Goal: Task Accomplishment & Management: Use online tool/utility

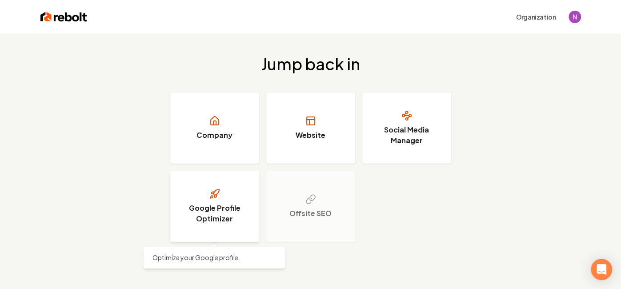
click at [203, 214] on h3 "Google Profile Optimizer" at bounding box center [214, 213] width 67 height 21
click at [572, 23] on div "Organization" at bounding box center [334, 17] width 494 height 16
click at [576, 18] on img "Open user button" at bounding box center [575, 17] width 12 height 12
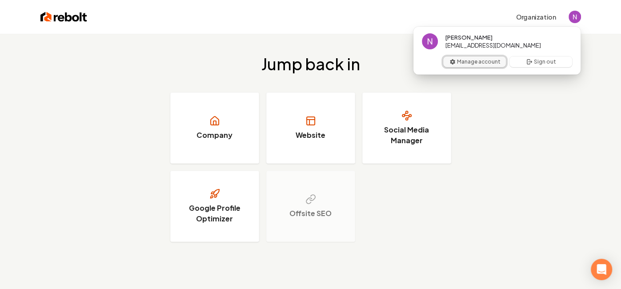
click at [497, 64] on button "Manage account" at bounding box center [474, 61] width 63 height 11
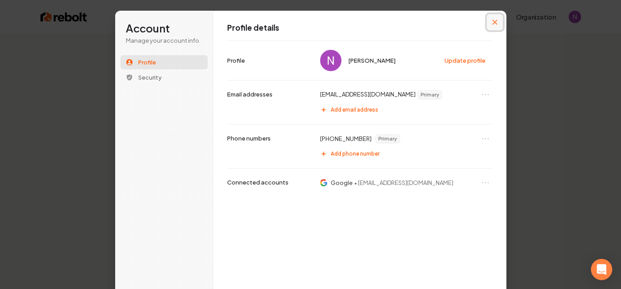
click at [498, 23] on button "Close modal" at bounding box center [495, 22] width 16 height 16
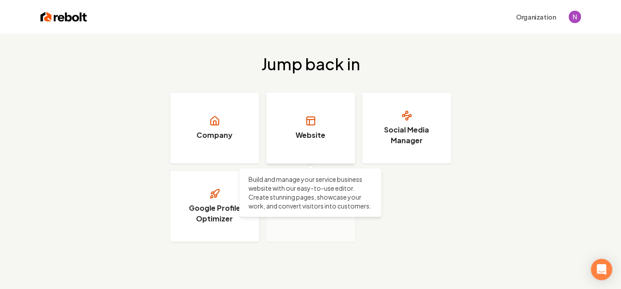
click at [278, 155] on link "Website" at bounding box center [310, 128] width 89 height 71
